Goal: Information Seeking & Learning: Compare options

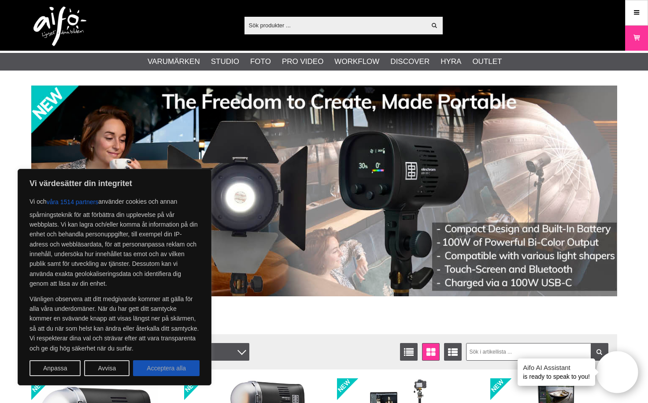
click at [184, 370] on button "Acceptera alla" at bounding box center [166, 368] width 67 height 16
checkbox input "true"
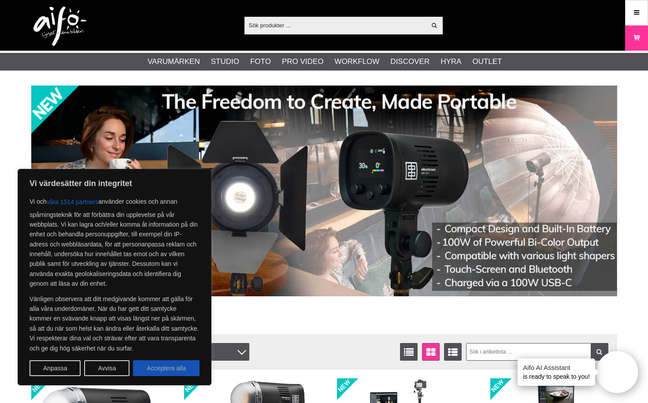
checkbox input "true"
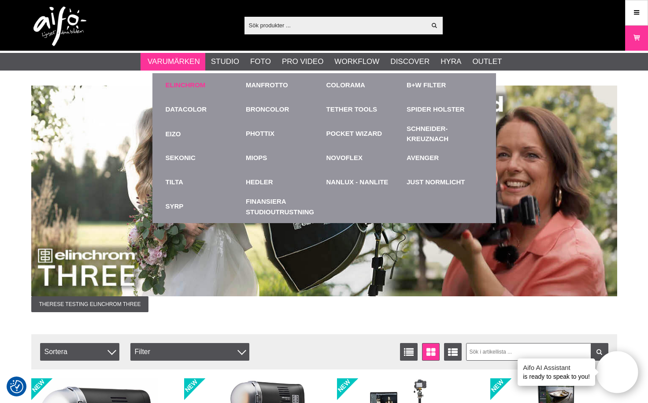
click at [185, 85] on link "Elinchrom" at bounding box center [186, 85] width 40 height 10
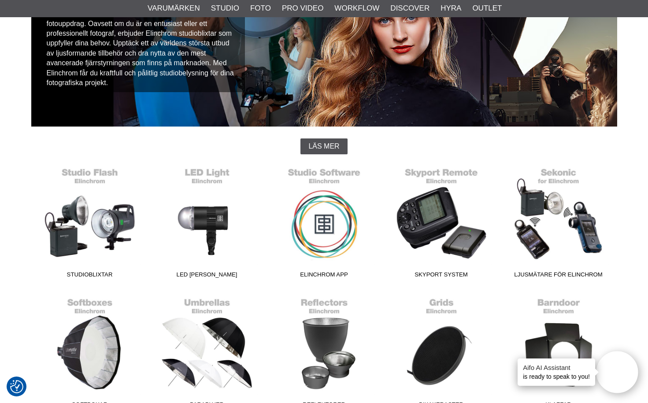
scroll to position [127, 0]
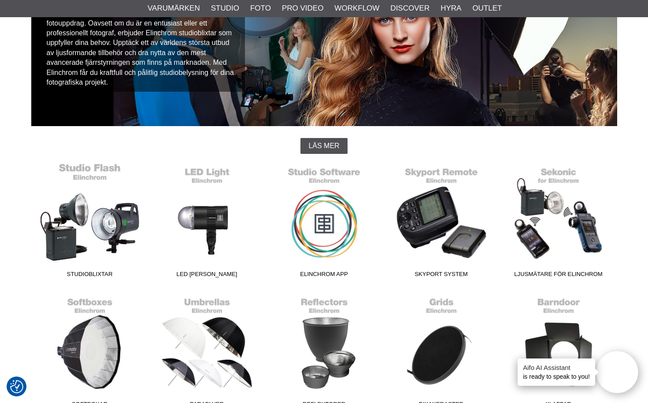
click at [122, 211] on link "Studioblixtar" at bounding box center [89, 222] width 117 height 119
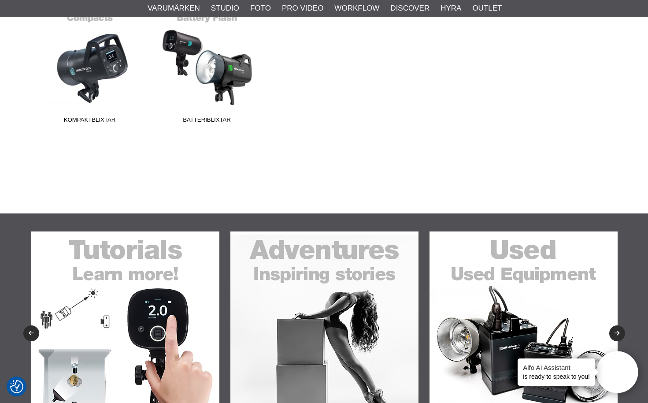
scroll to position [235, 0]
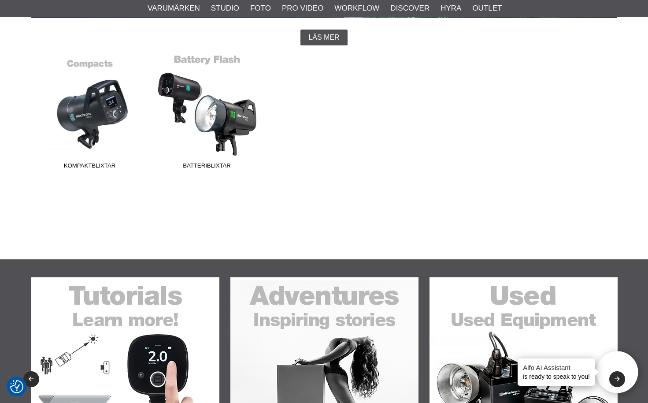
click at [207, 127] on link "Batteriblixtar" at bounding box center [206, 113] width 117 height 119
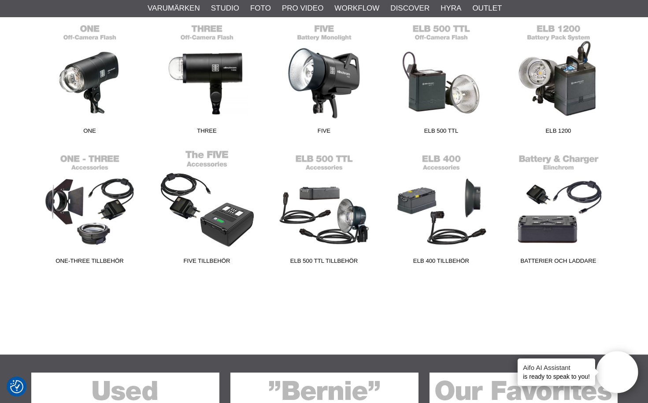
scroll to position [281, 0]
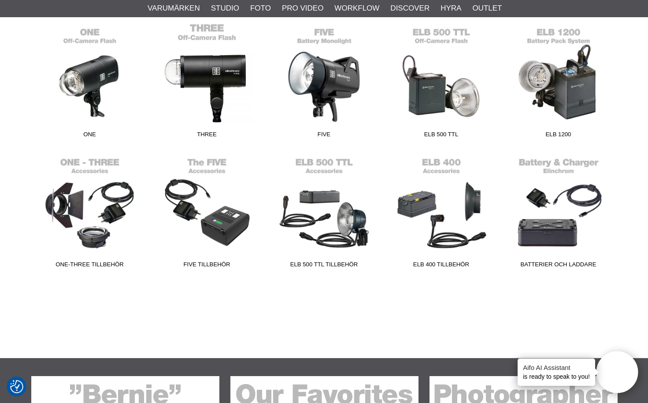
click at [214, 90] on link "THREE" at bounding box center [206, 82] width 117 height 119
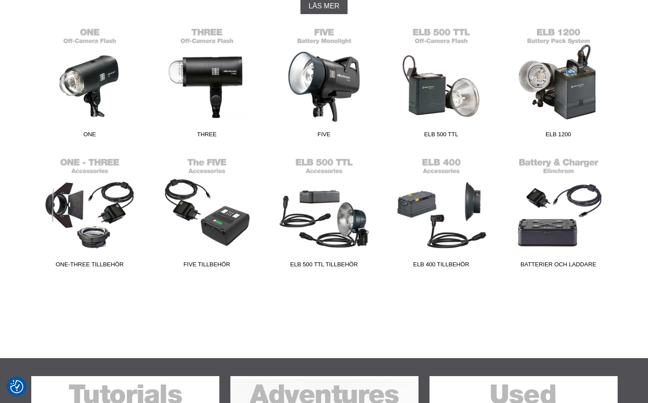
scroll to position [281, 0]
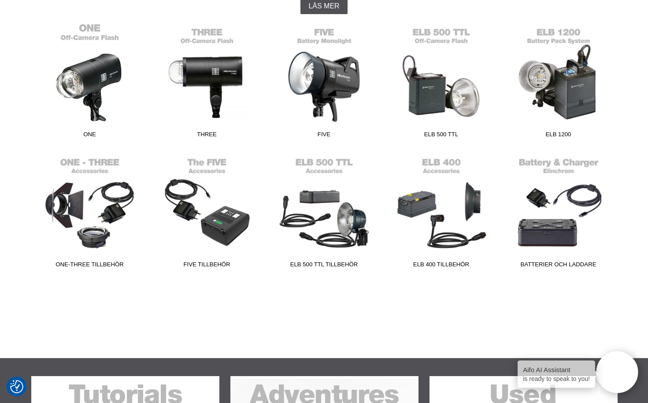
click at [83, 96] on link "ONE" at bounding box center [89, 82] width 117 height 119
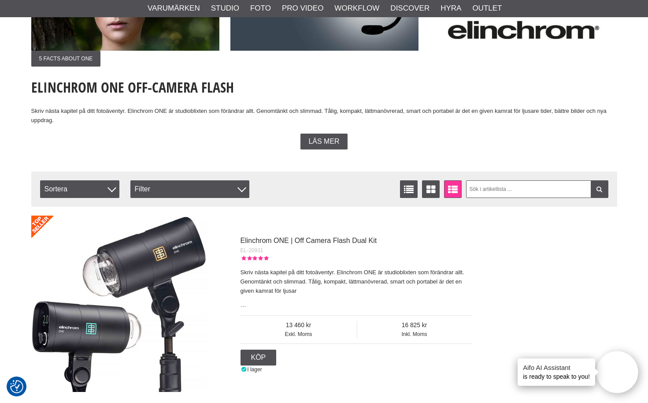
scroll to position [155, 0]
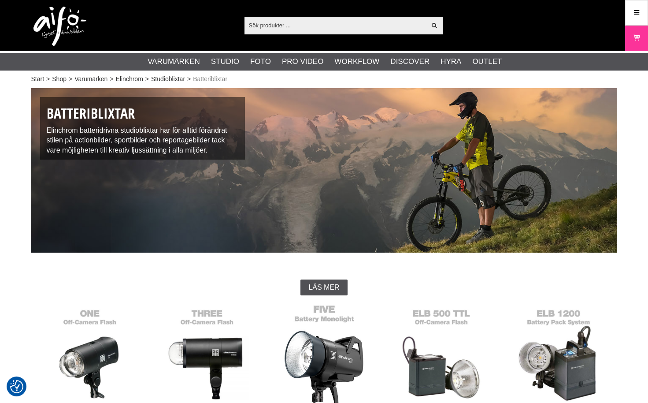
scroll to position [281, 0]
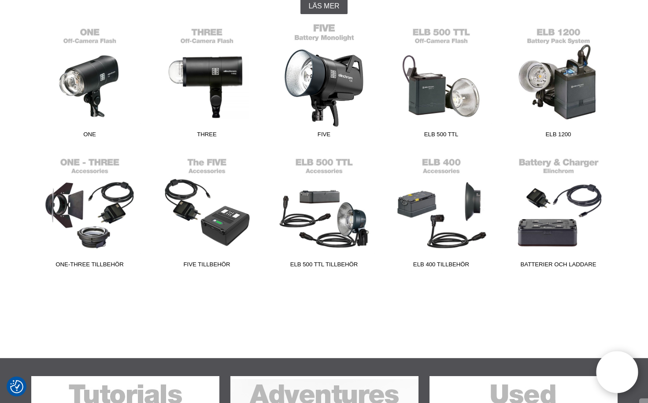
click at [351, 83] on link "FIVE" at bounding box center [324, 82] width 117 height 119
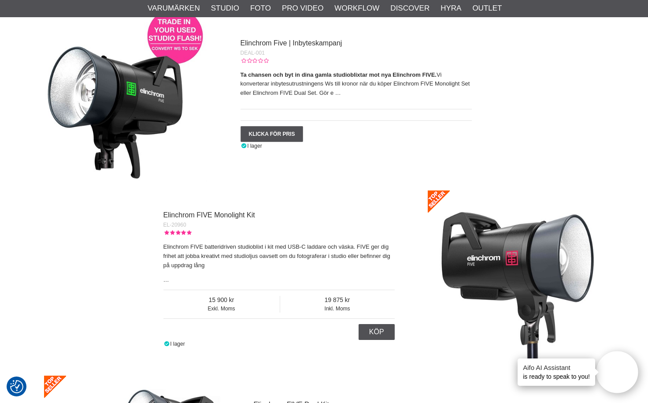
scroll to position [384, 0]
click at [329, 83] on p "Ta chansen och byt in dina gamla studioblixtar mot nya Elinchrom FIVE. Vi konve…" at bounding box center [355, 83] width 231 height 27
click at [328, 92] on p "Ta chansen och byt in dina gamla studioblixtar mot nya Elinchrom FIVE. Vi konve…" at bounding box center [355, 83] width 231 height 27
click at [322, 109] on div at bounding box center [355, 115] width 231 height 12
click at [304, 96] on p "Ta chansen och byt in dina gamla studioblixtar mot nya Elinchrom FIVE. Vi konve…" at bounding box center [355, 83] width 231 height 27
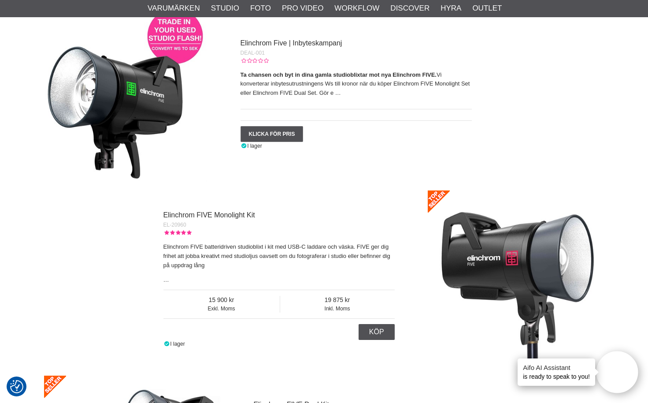
click at [307, 73] on strong "Ta chansen och byt in dina gamla studioblixtar mot nya Elinchrom FIVE." at bounding box center [338, 74] width 196 height 7
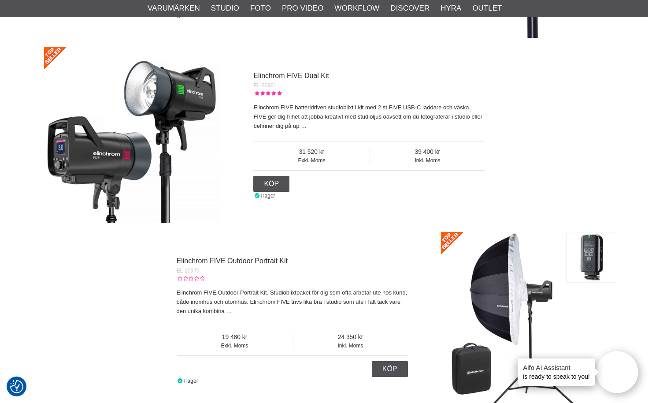
scroll to position [710, 0]
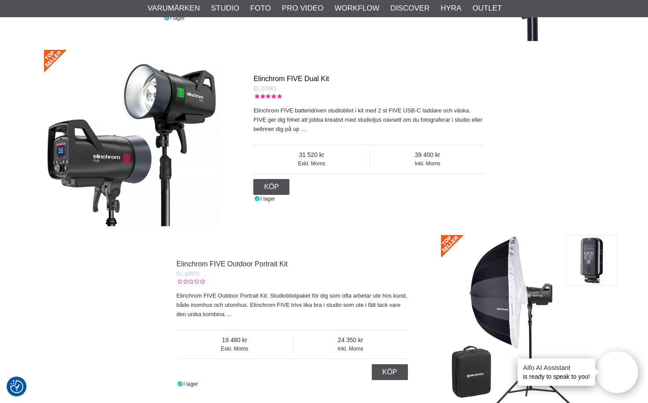
click at [304, 77] on link "Elinchrom FIVE Dual Kit" at bounding box center [291, 78] width 76 height 7
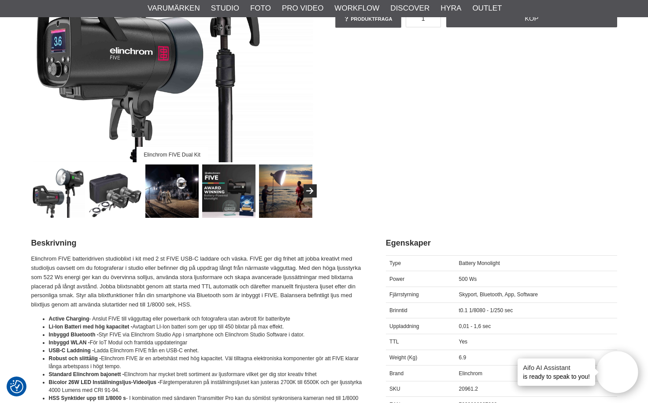
scroll to position [211, 0]
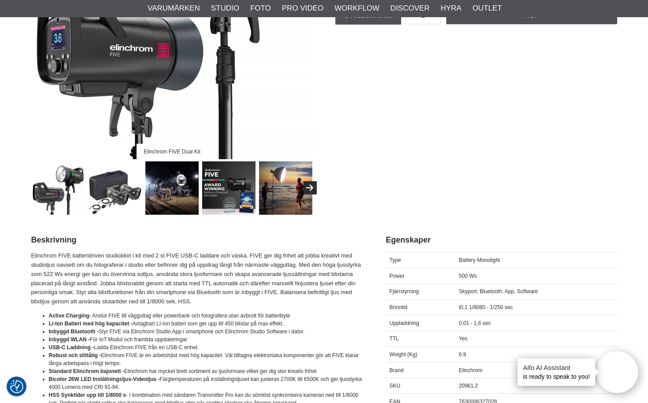
click at [465, 273] on span "500 Ws" at bounding box center [468, 276] width 18 height 6
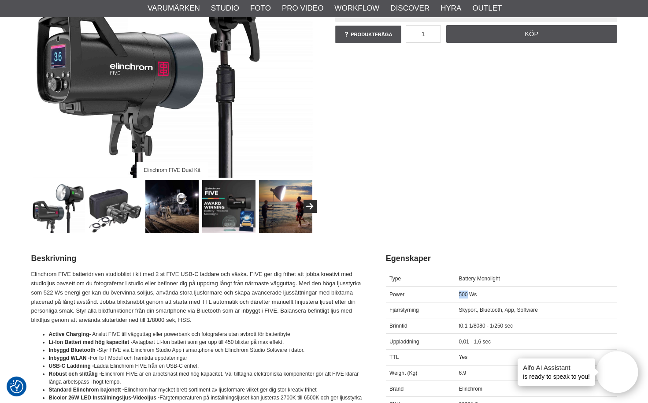
scroll to position [165, 0]
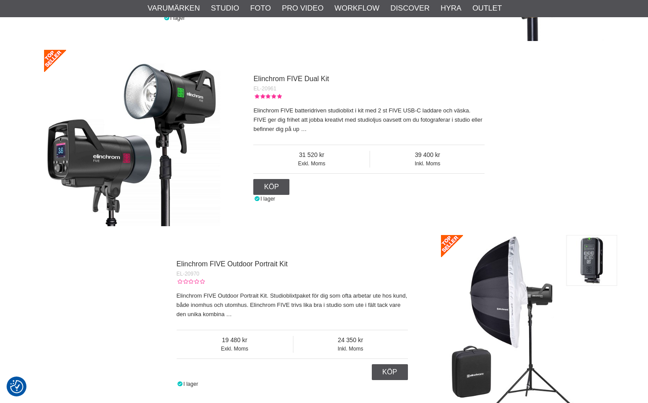
scroll to position [710, 0]
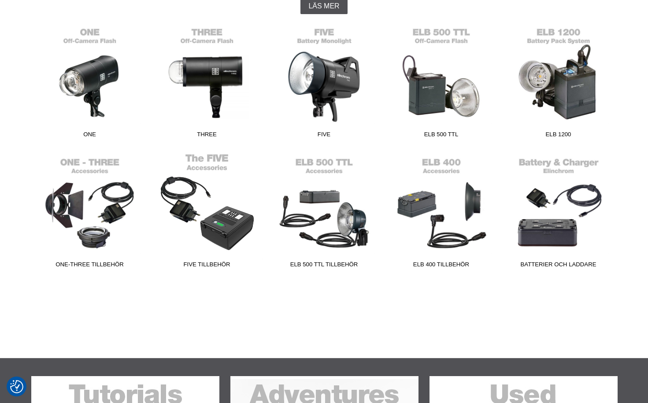
scroll to position [281, 0]
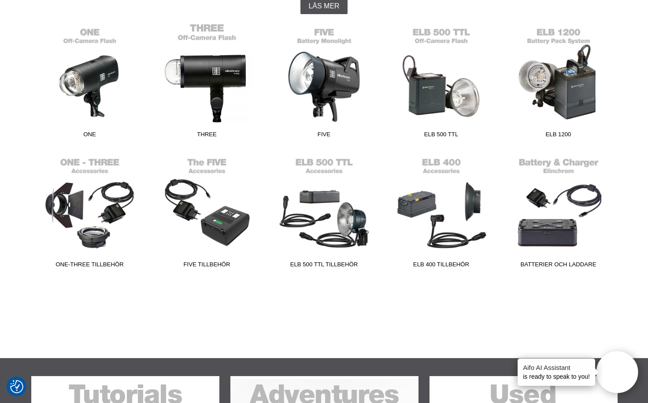
click at [211, 72] on link "THREE" at bounding box center [206, 82] width 117 height 119
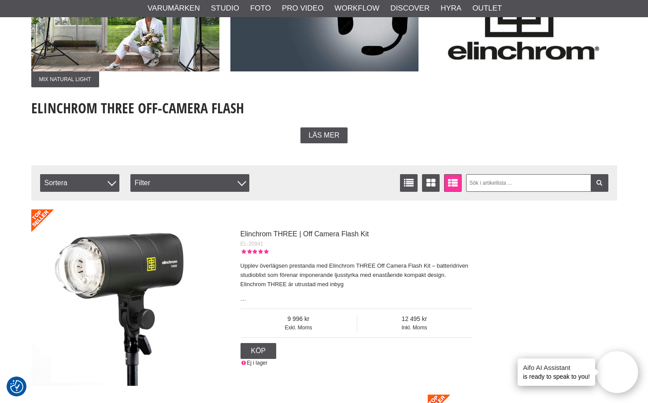
scroll to position [131, 0]
click at [300, 235] on link "Elinchrom THREE | Off Camera Flash Kit" at bounding box center [304, 233] width 129 height 7
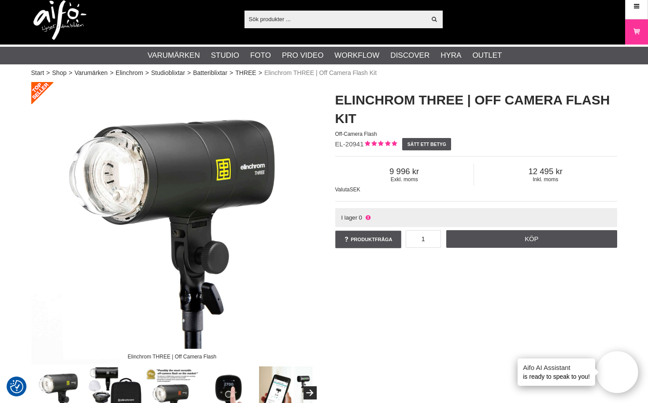
scroll to position [3, 0]
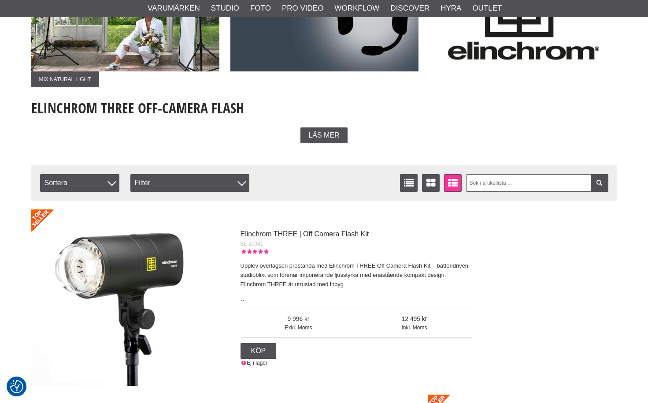
scroll to position [131, 0]
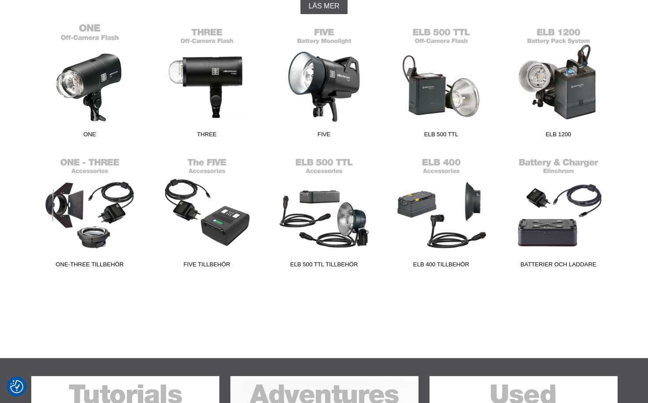
scroll to position [281, 0]
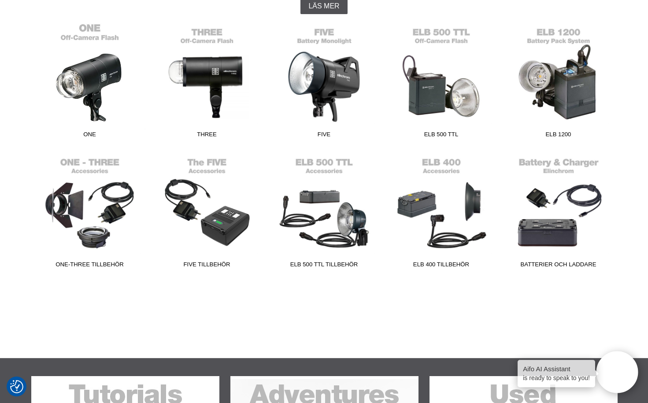
click at [86, 68] on link "ONE" at bounding box center [89, 82] width 117 height 119
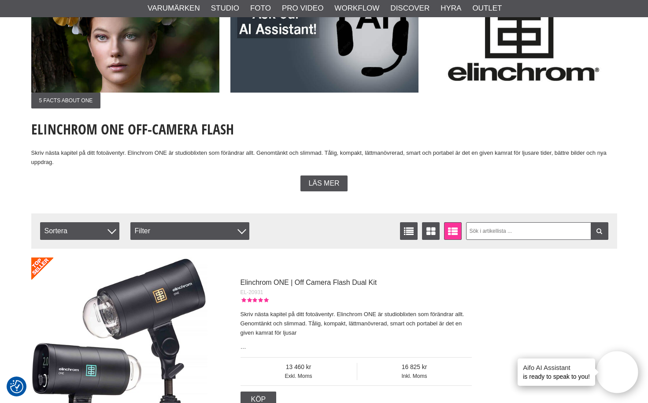
scroll to position [115, 0]
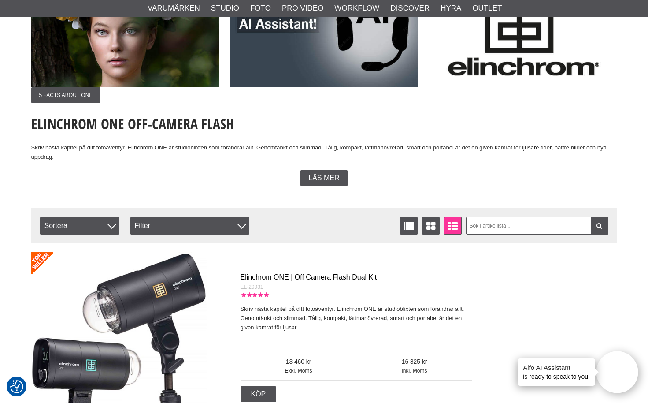
click at [359, 278] on link "Elinchrom ONE | Off Camera Flash Dual Kit" at bounding box center [308, 276] width 137 height 7
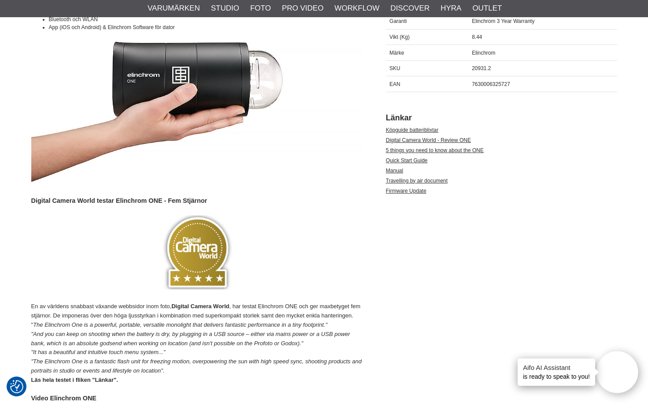
scroll to position [485, 0]
